Goal: Task Accomplishment & Management: Complete application form

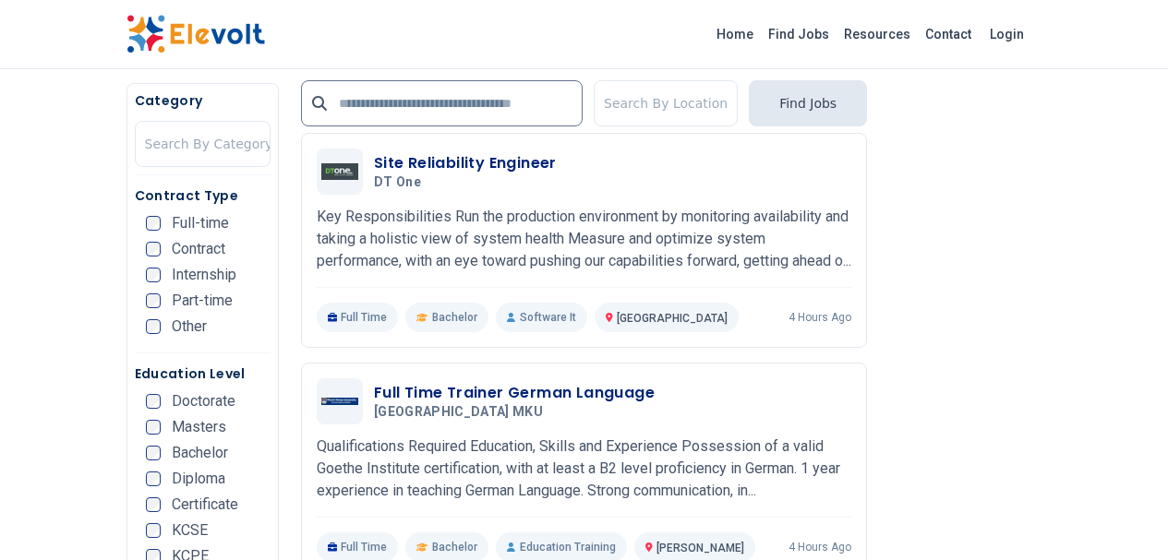
scroll to position [3269, 0]
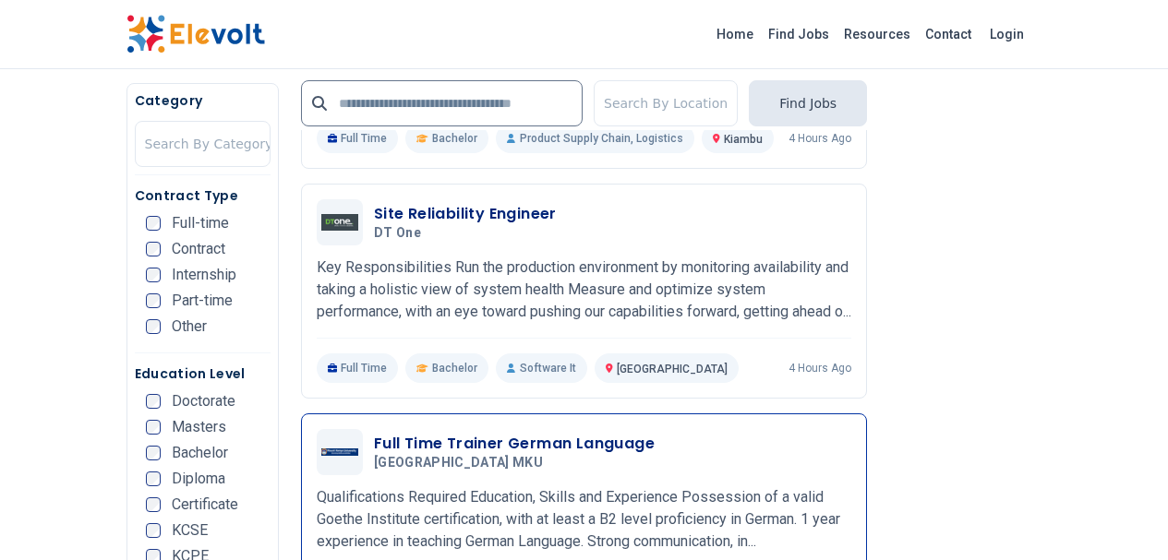
click at [535, 433] on h3 "Full Time Trainer German Language" at bounding box center [514, 444] width 281 height 22
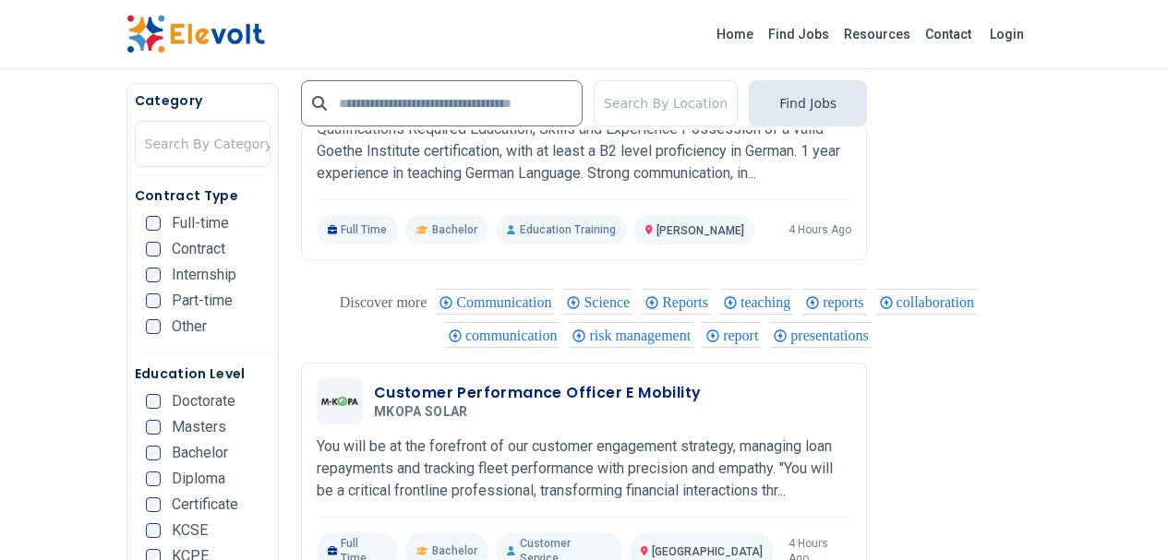
scroll to position [3680, 0]
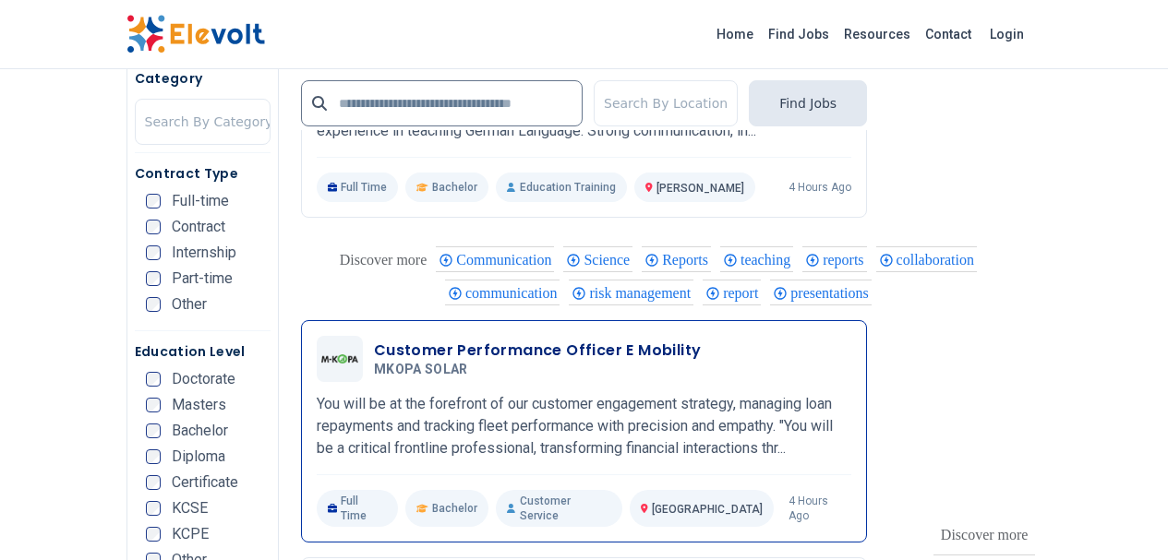
click at [374, 340] on h3 "Customer Performance Officer E Mobility" at bounding box center [538, 351] width 328 height 22
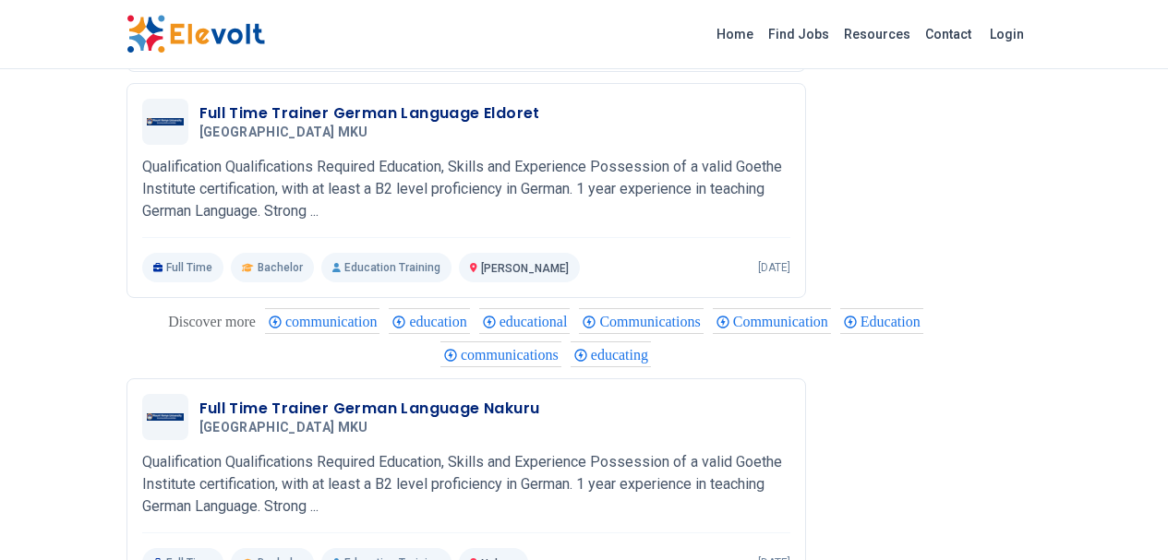
scroll to position [1559, 0]
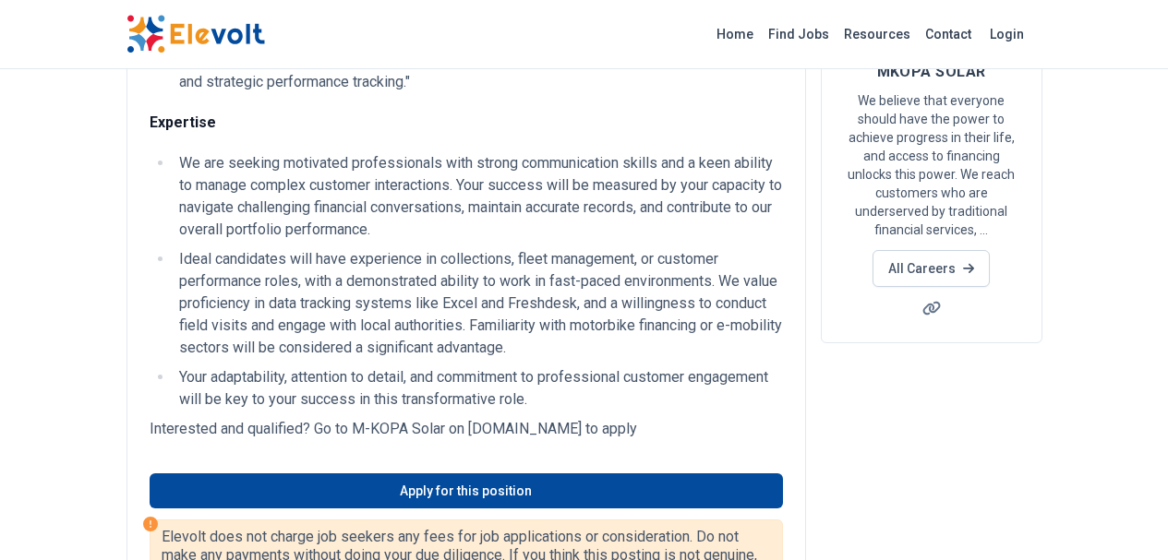
scroll to position [217, 0]
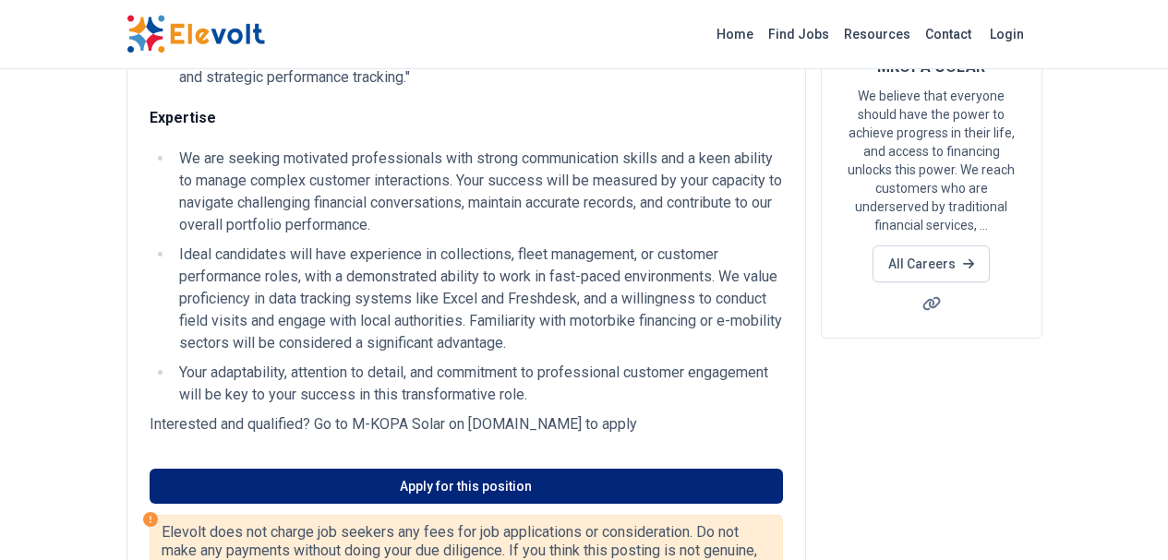
click at [423, 469] on link "Apply for this position" at bounding box center [466, 486] width 633 height 35
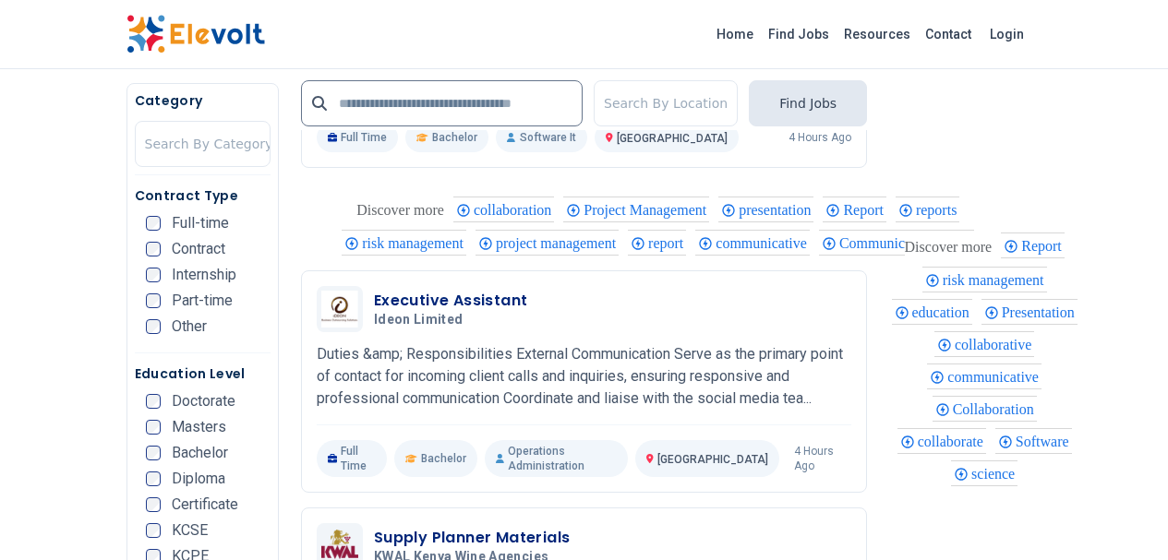
scroll to position [2669, 0]
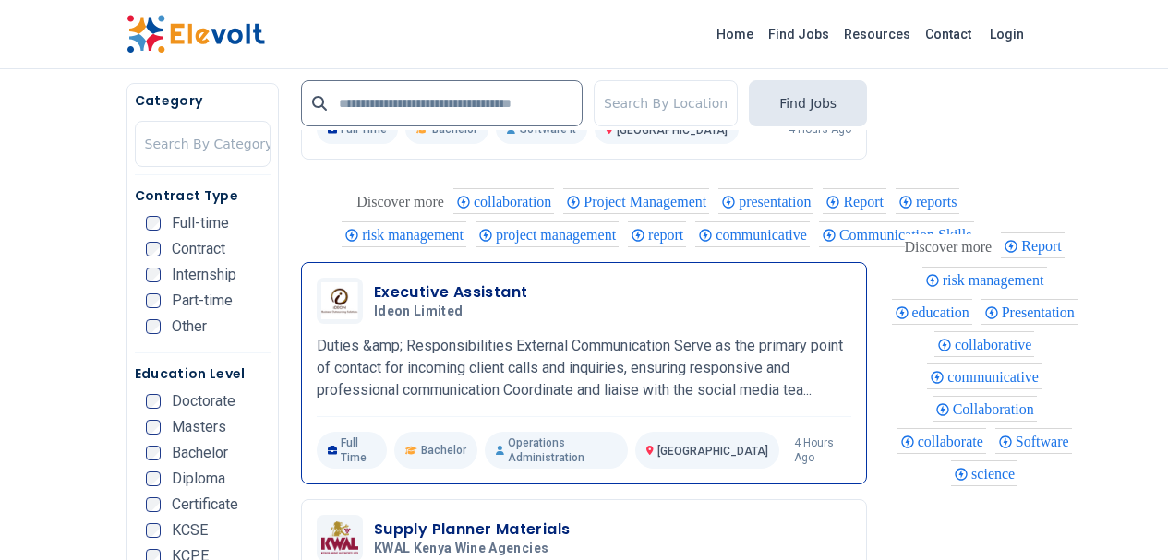
click at [374, 282] on h3 "Executive Assistant" at bounding box center [451, 293] width 154 height 22
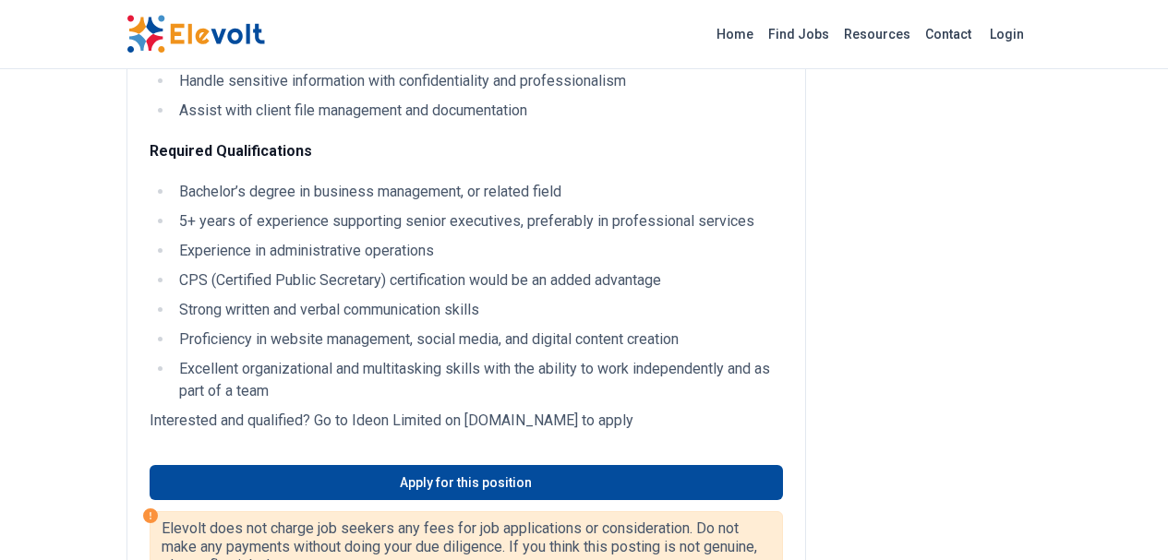
scroll to position [1059, 0]
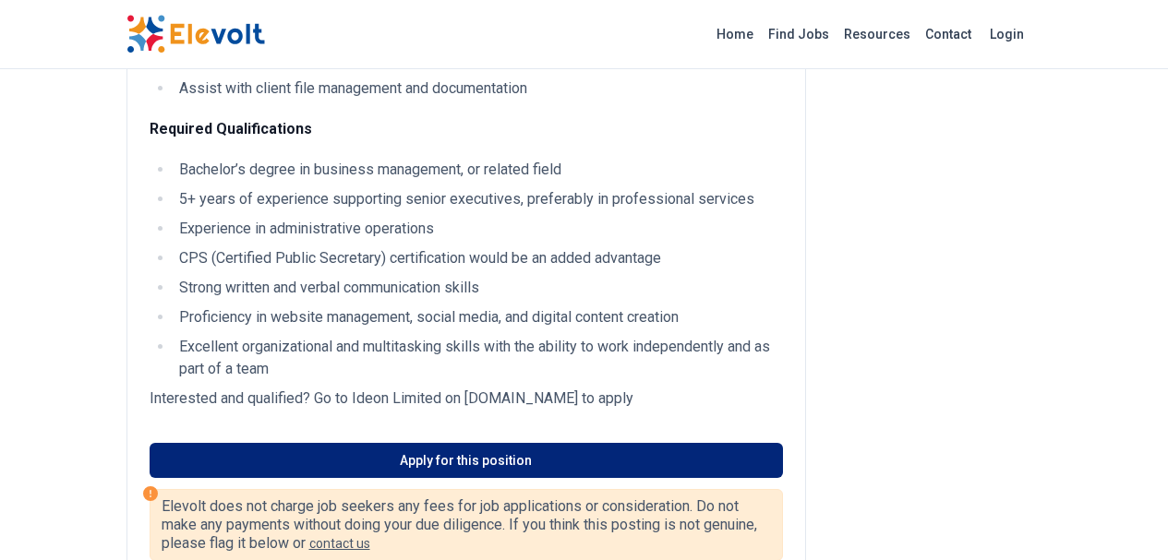
click at [615, 443] on link "Apply for this position" at bounding box center [466, 460] width 633 height 35
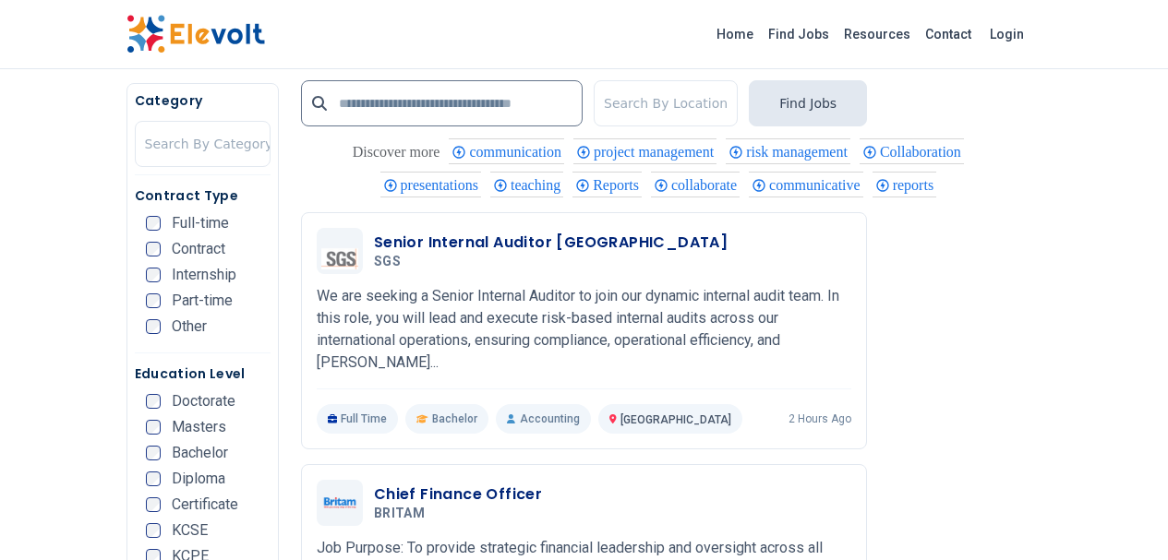
scroll to position [1698, 0]
